Goal: Transaction & Acquisition: Purchase product/service

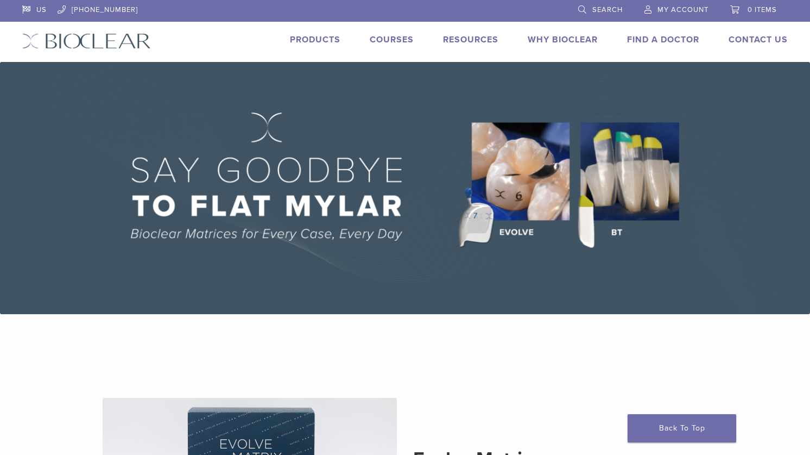
click at [316, 37] on link "Products" at bounding box center [315, 39] width 51 height 11
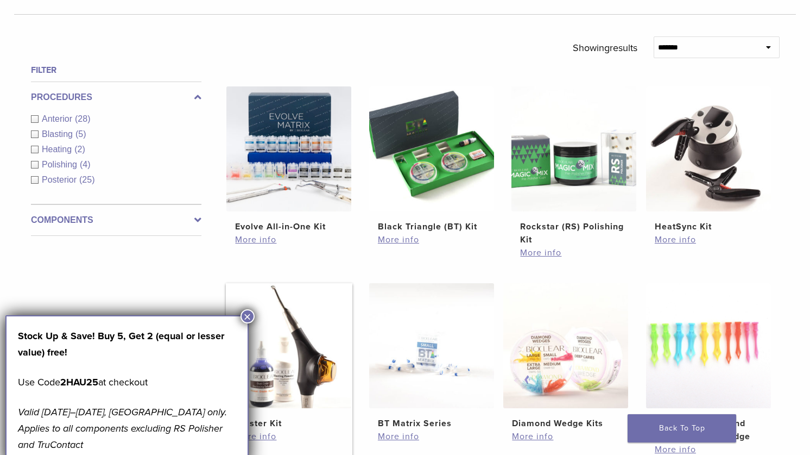
scroll to position [380, 0]
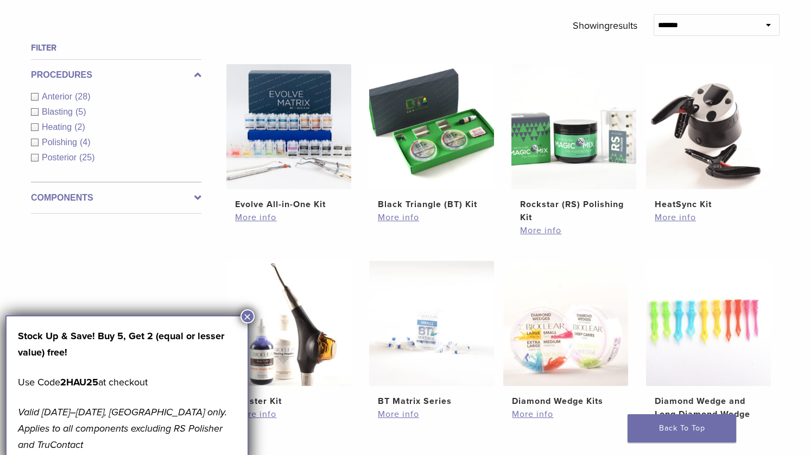
click at [243, 314] on button "×" at bounding box center [248, 316] width 14 height 14
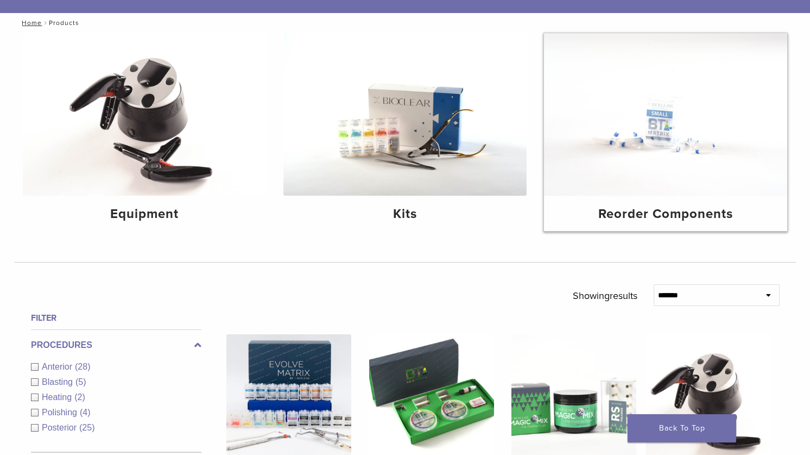
scroll to position [0, 0]
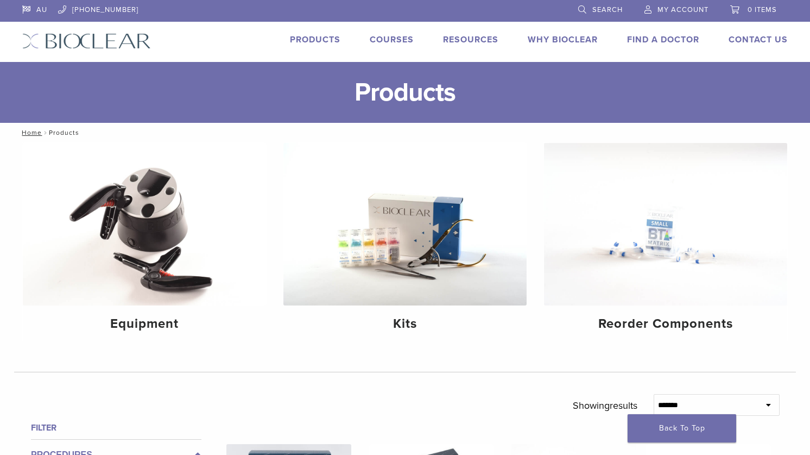
click at [611, 13] on span "Search" at bounding box center [608, 9] width 30 height 9
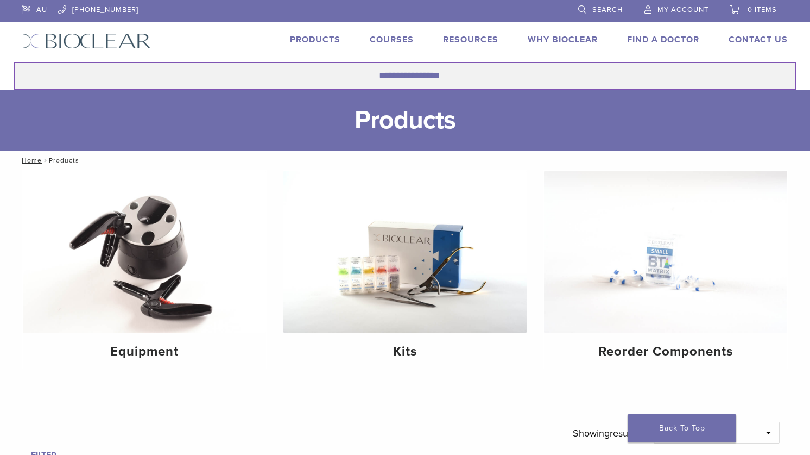
click at [399, 80] on input "Search for:" at bounding box center [405, 76] width 782 height 28
type input "******"
click at [14, 61] on button "Search" at bounding box center [14, 61] width 1 height 1
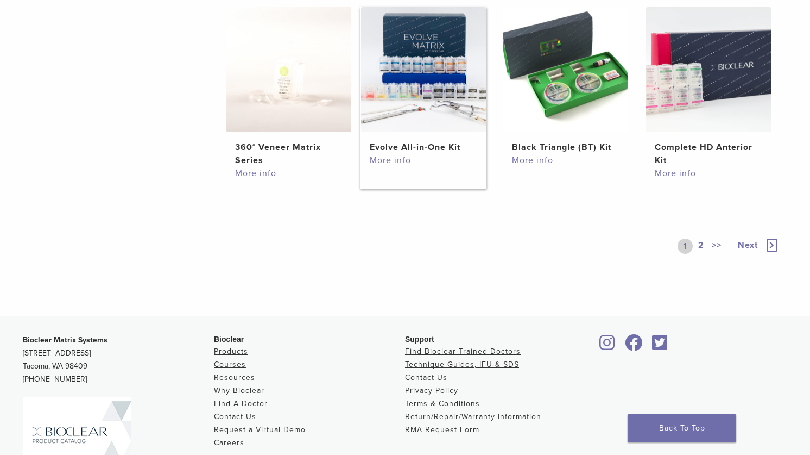
scroll to position [585, 0]
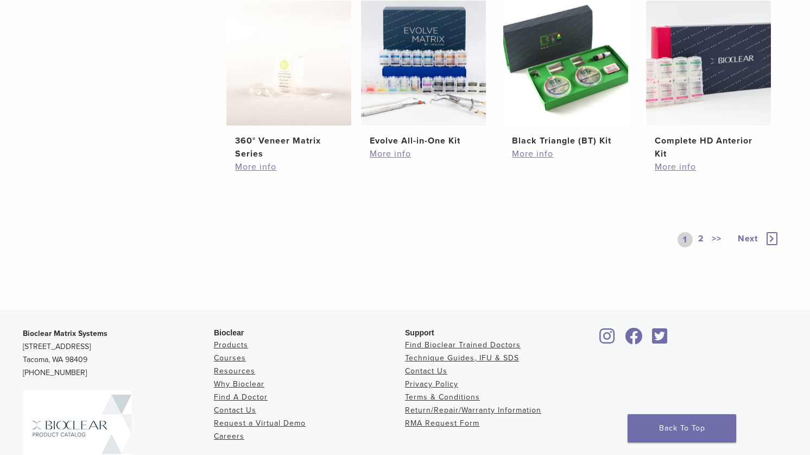
click at [702, 237] on link "2" at bounding box center [701, 239] width 10 height 15
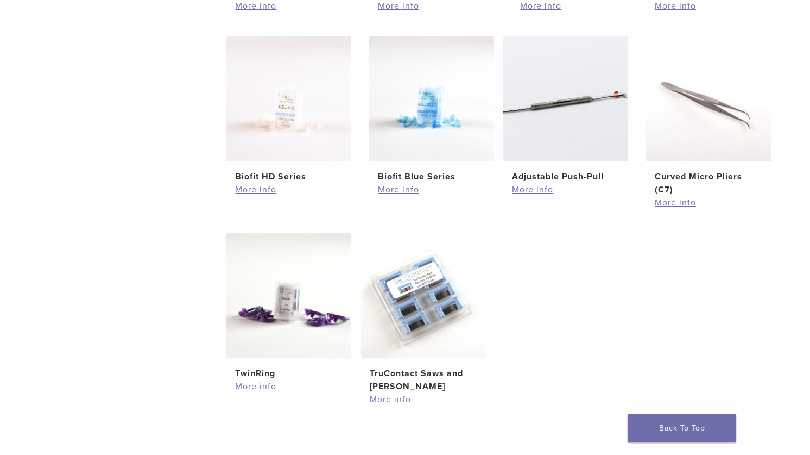
scroll to position [389, 0]
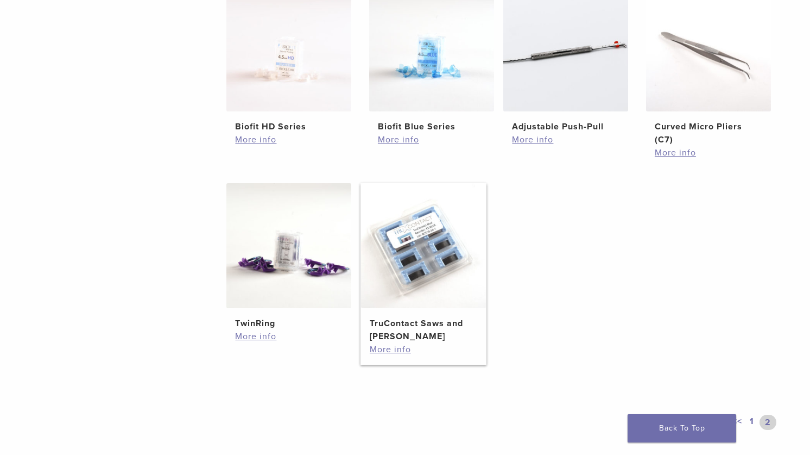
click at [398, 299] on img at bounding box center [423, 245] width 125 height 125
